Goal: Find specific page/section: Find specific page/section

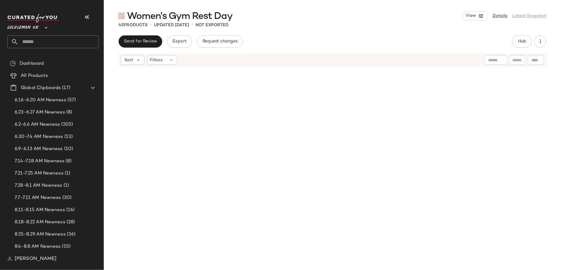
scroll to position [543, 0]
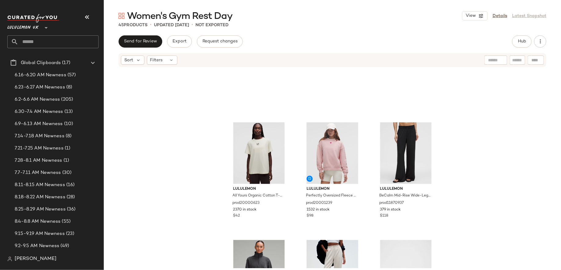
click at [71, 42] on input "text" at bounding box center [58, 41] width 80 height 13
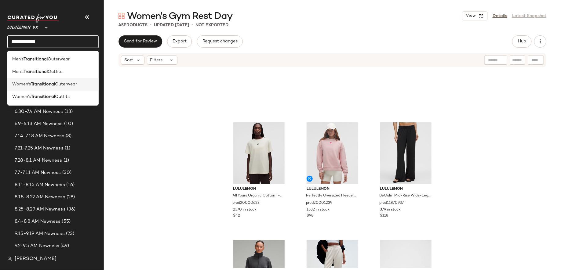
type input "**********"
click at [73, 86] on span "Outerwear" at bounding box center [66, 84] width 22 height 6
